Goal: Information Seeking & Learning: Find specific fact

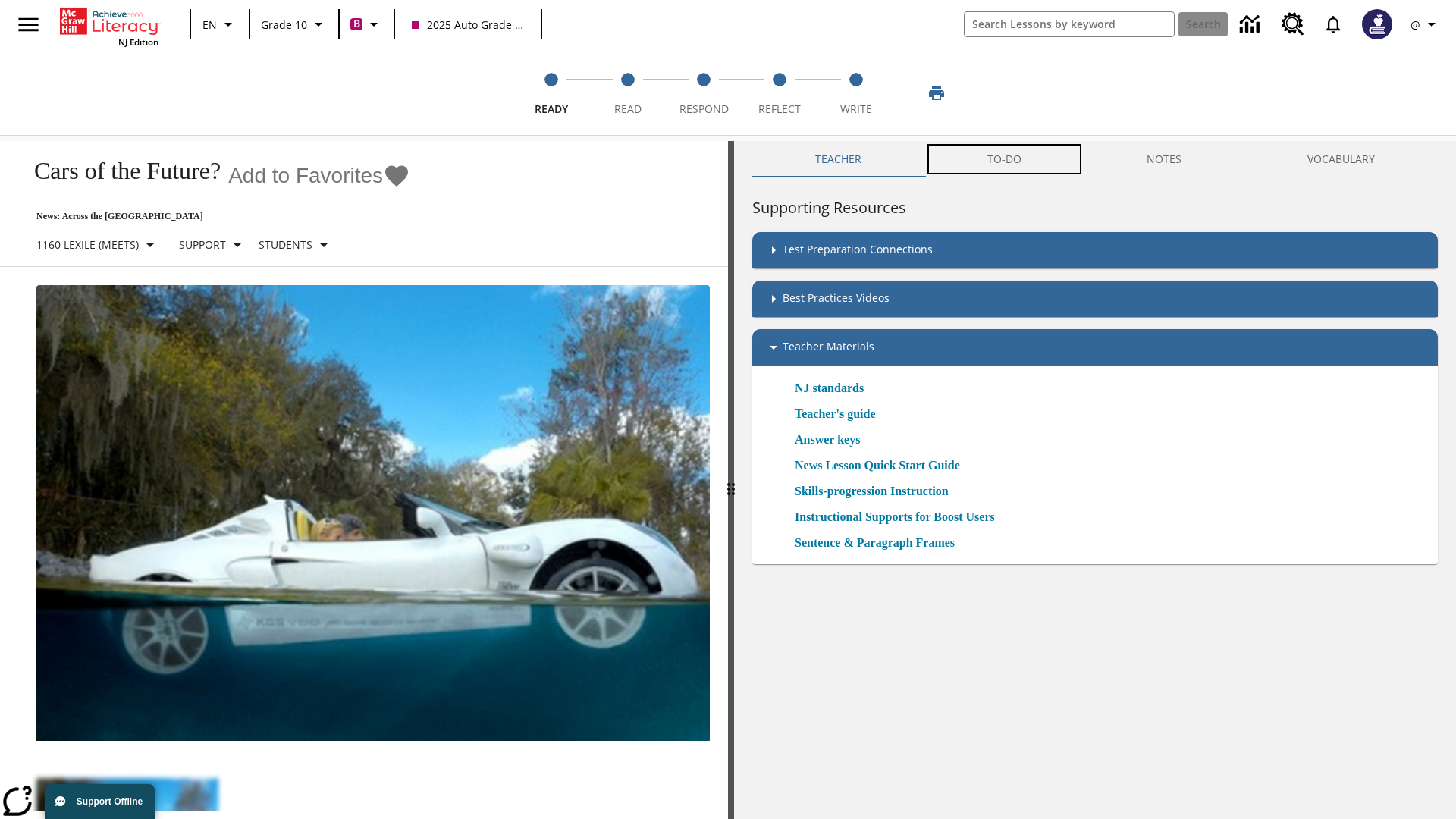
click at [1005, 159] on button "TO-DO" at bounding box center [1004, 159] width 160 height 36
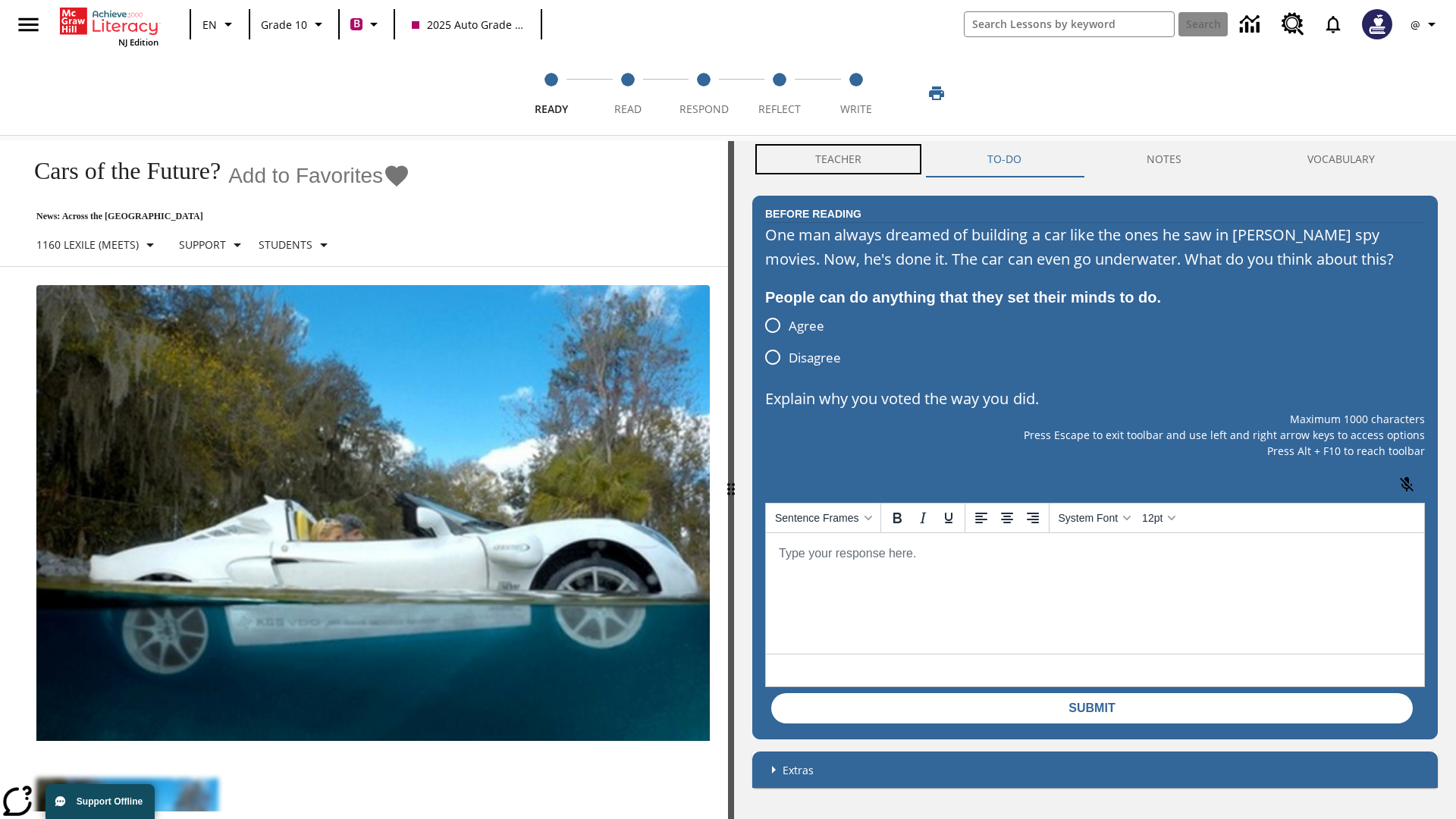
scroll to position [1, 0]
click at [839, 159] on button "Teacher" at bounding box center [838, 159] width 172 height 36
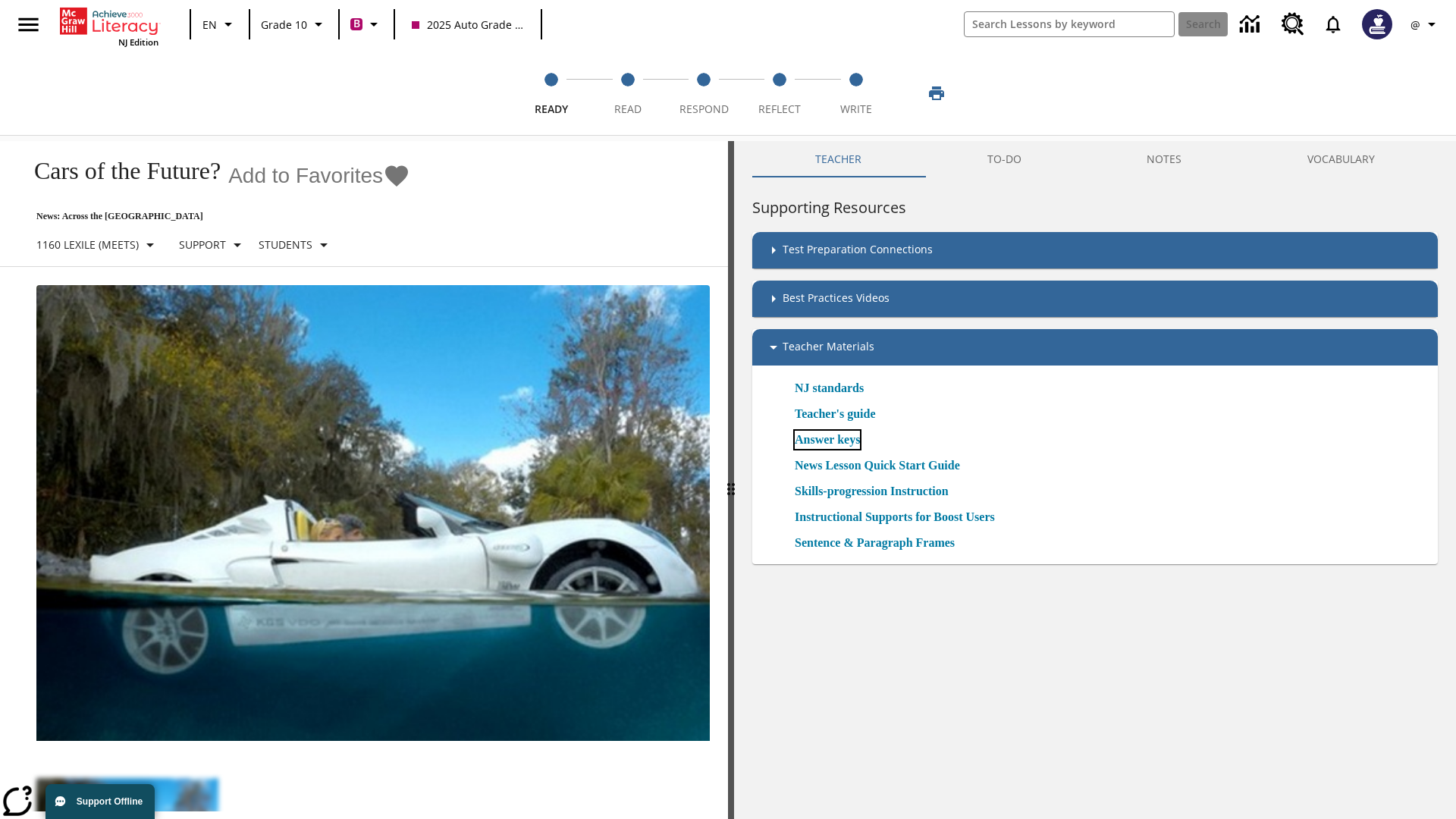
click at [833, 439] on link "Answer keys" at bounding box center [827, 440] width 65 height 18
click at [627, 94] on span "Read" at bounding box center [628, 103] width 28 height 28
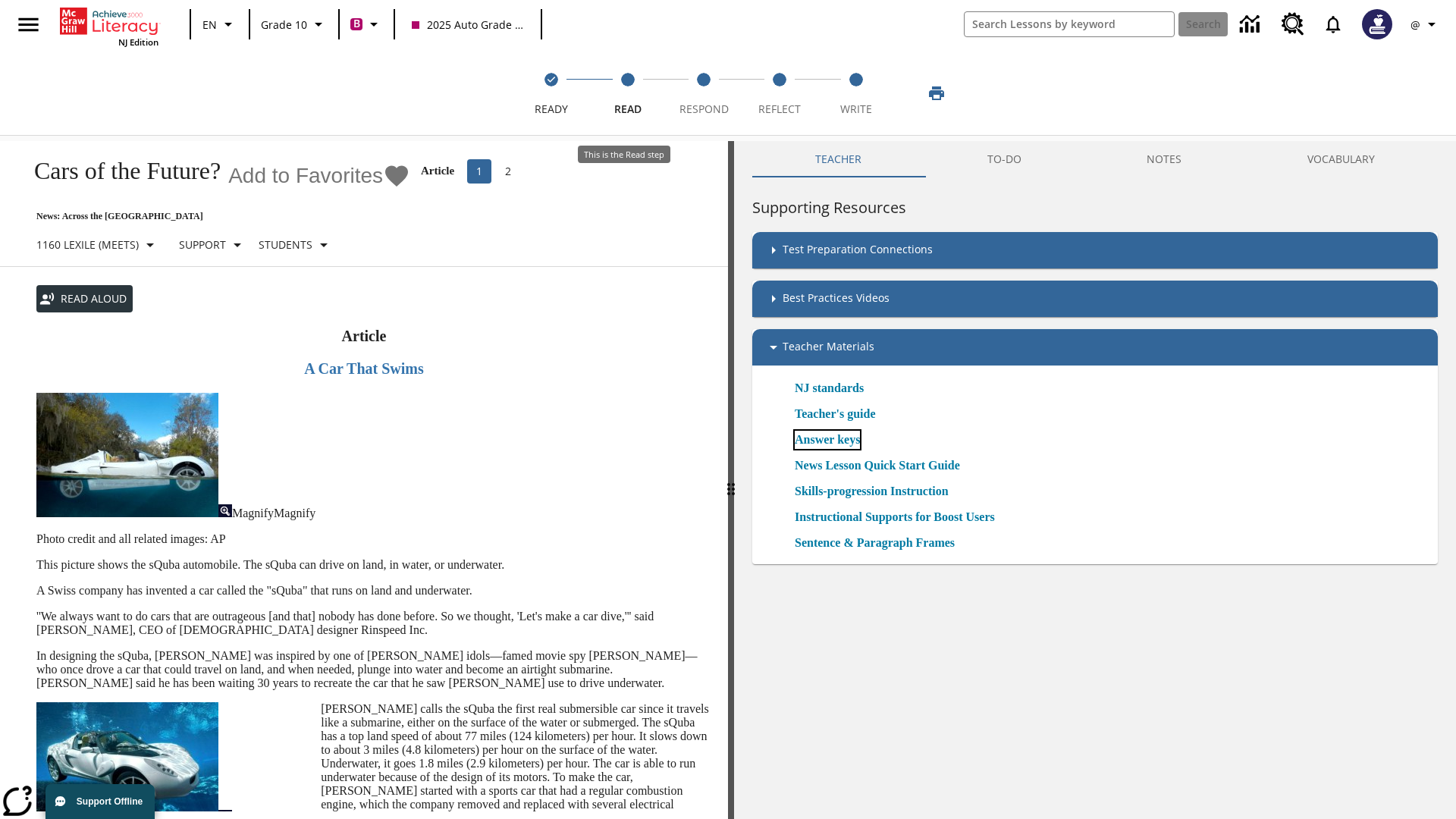
click at [833, 440] on link "Answer keys" at bounding box center [827, 440] width 65 height 18
click at [704, 94] on span "Respond" at bounding box center [704, 103] width 49 height 28
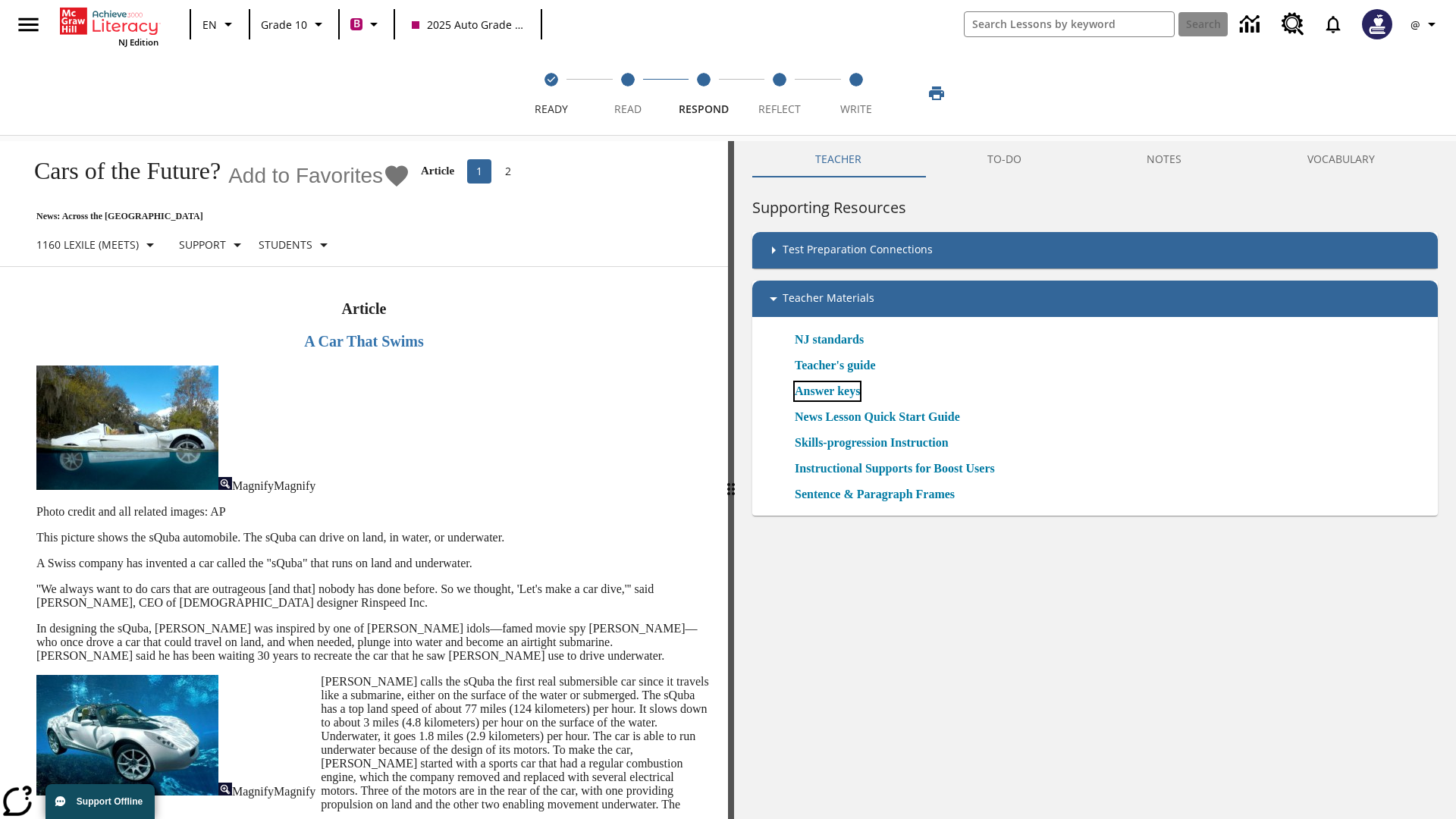
click at [833, 391] on link "Answer keys" at bounding box center [827, 390] width 65 height 18
